Goal: Find specific page/section: Find specific page/section

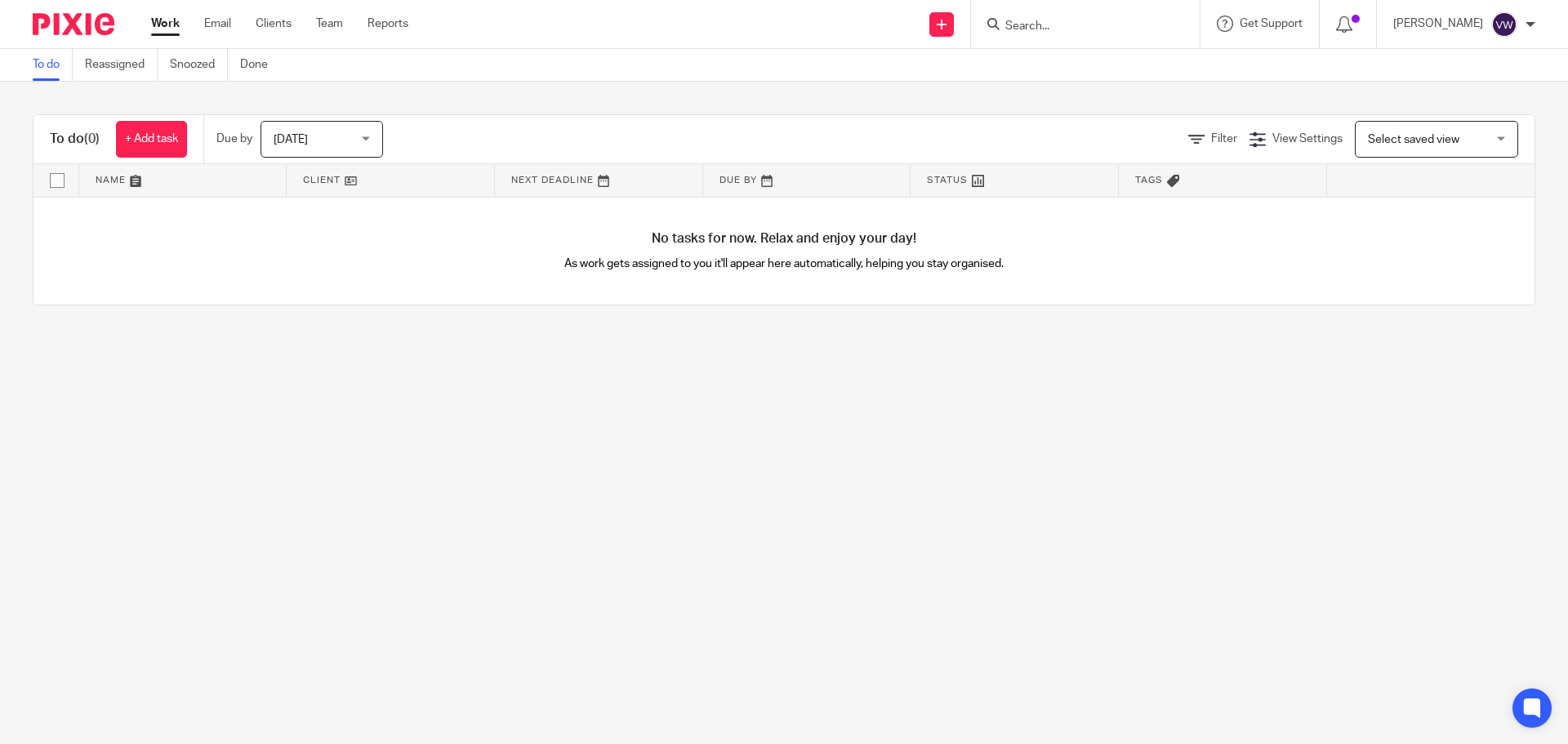
click at [1133, 20] on input "Search" at bounding box center [1077, 27] width 147 height 15
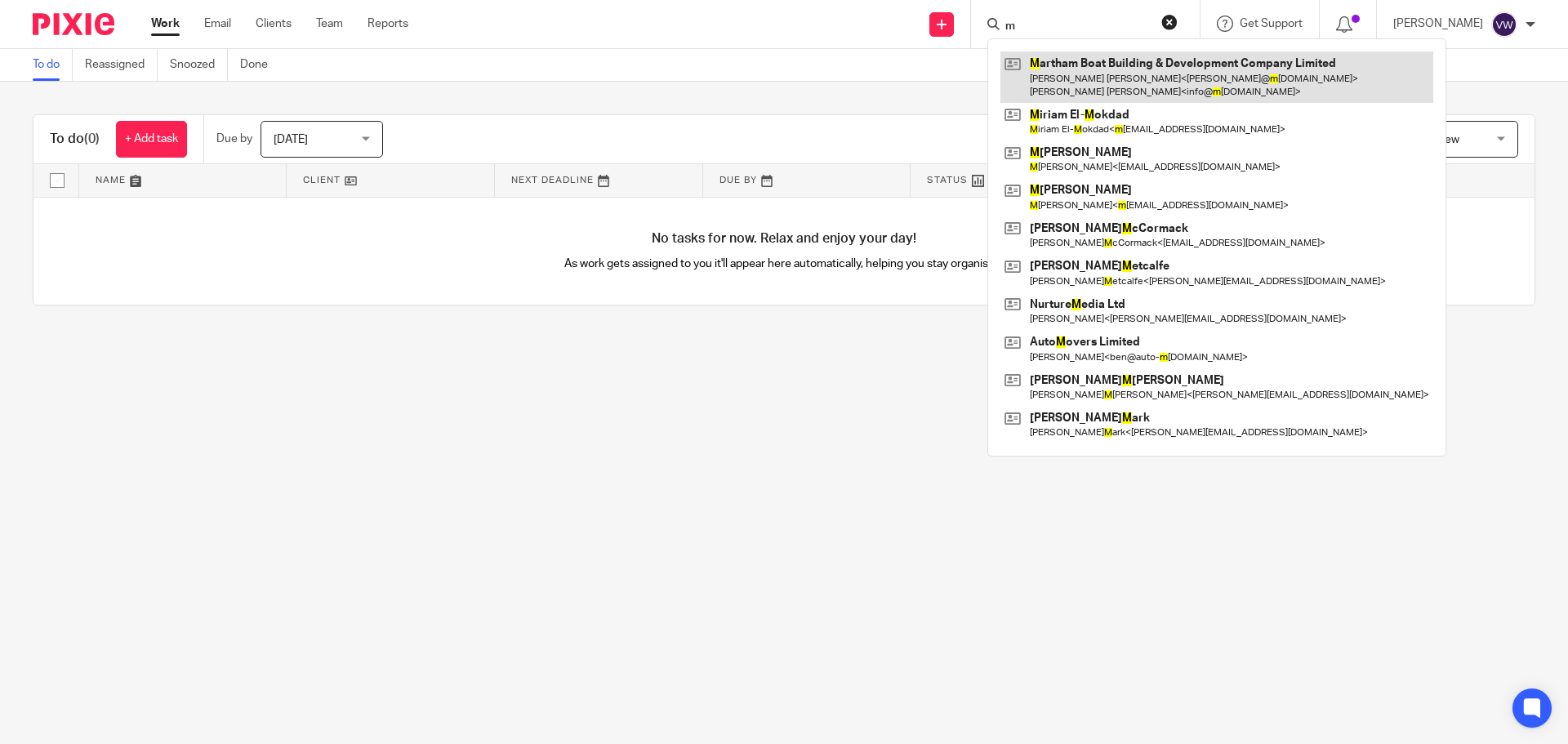
type input "m"
click at [1127, 57] on link at bounding box center [1217, 76] width 433 height 50
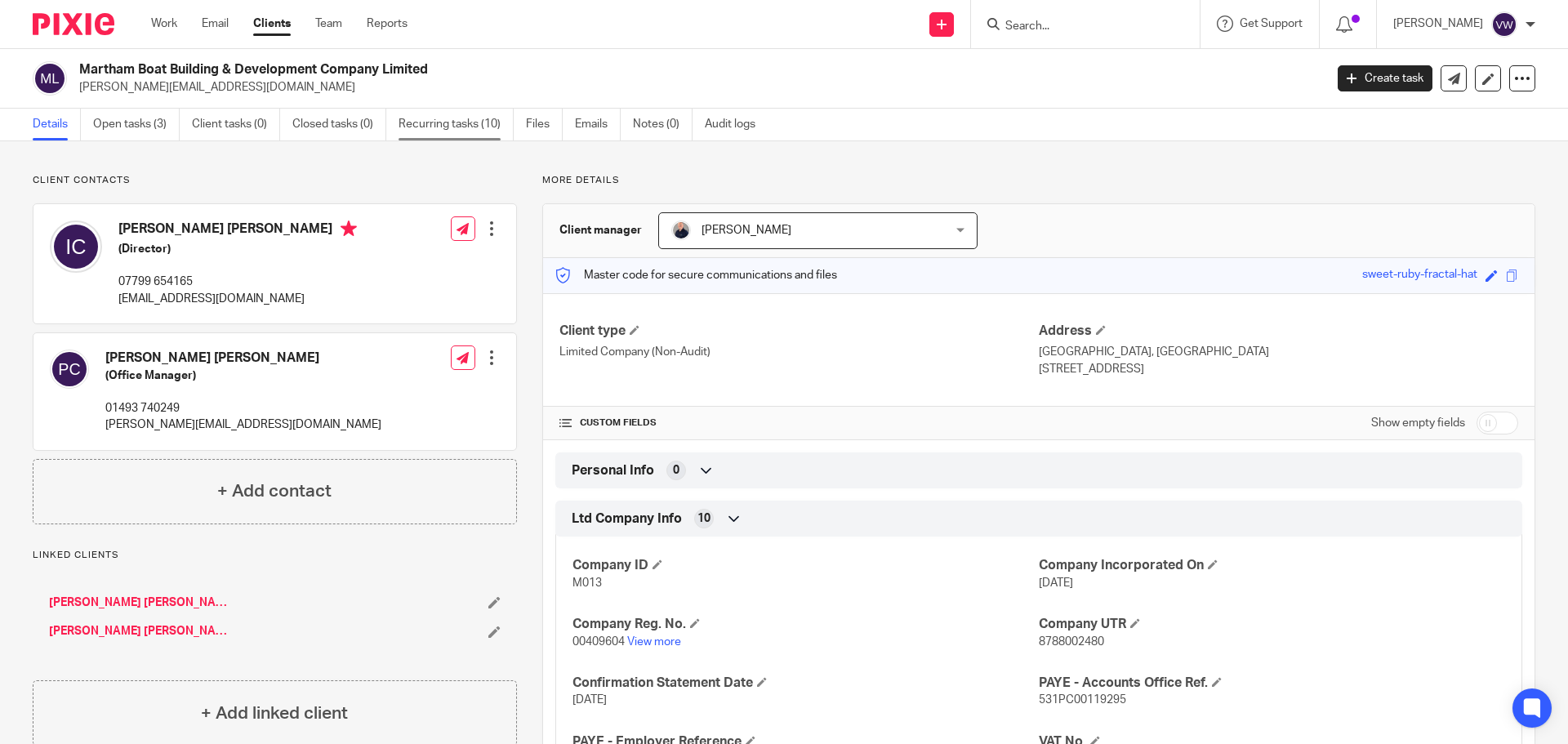
click at [444, 119] on link "Recurring tasks (10)" at bounding box center [455, 124] width 115 height 32
